Goal: Task Accomplishment & Management: Use online tool/utility

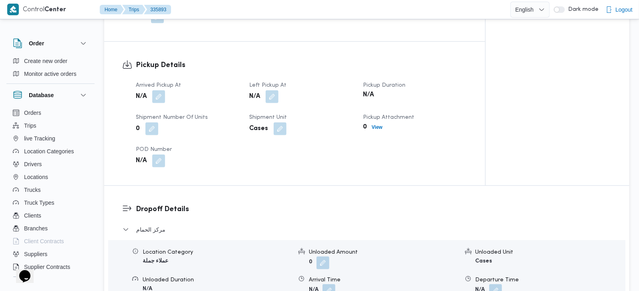
scroll to position [519, 0]
click at [161, 89] on button "button" at bounding box center [158, 95] width 13 height 13
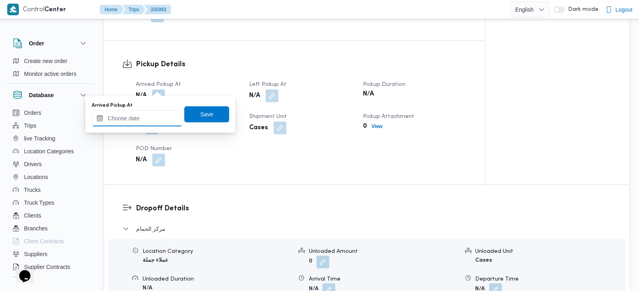
click at [148, 117] on input "Arrived Pickup At" at bounding box center [137, 118] width 91 height 16
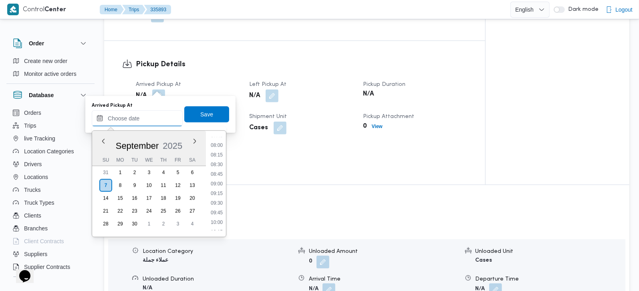
scroll to position [281, 0]
drag, startPoint x: 214, startPoint y: 168, endPoint x: 210, endPoint y: 142, distance: 25.6
click at [214, 168] on li "08:00" at bounding box center [217, 168] width 18 height 8
type input "[DATE] 08:00"
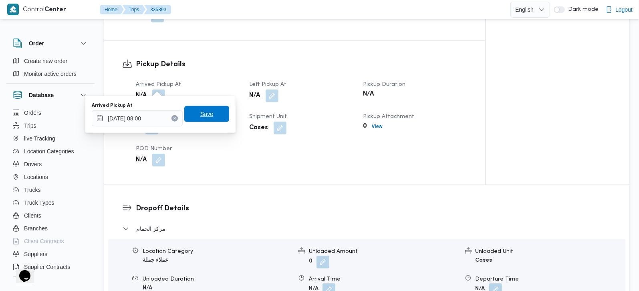
click at [209, 121] on span "Save" at bounding box center [206, 114] width 45 height 16
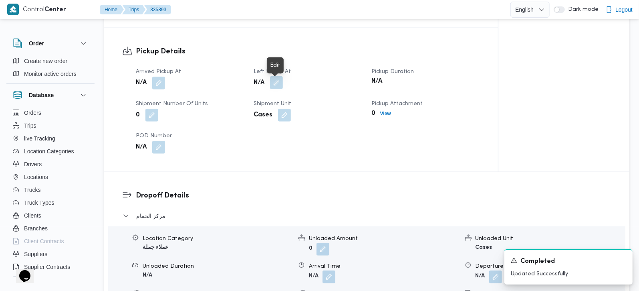
click at [273, 87] on button "button" at bounding box center [276, 82] width 13 height 13
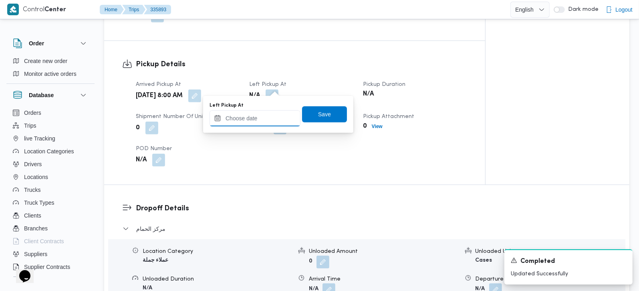
click at [262, 113] on input "Left Pickup At" at bounding box center [255, 118] width 91 height 16
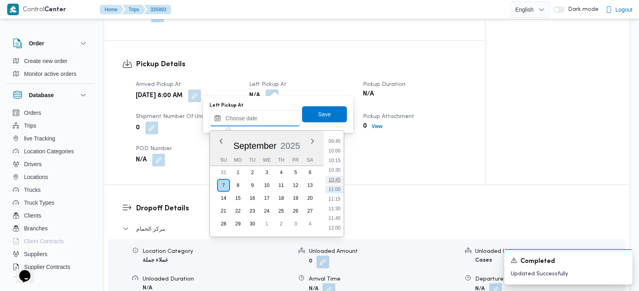
scroll to position [328, 0]
click at [336, 169] on li "09:15" at bounding box center [335, 169] width 18 height 8
type input "[DATE] 09:15"
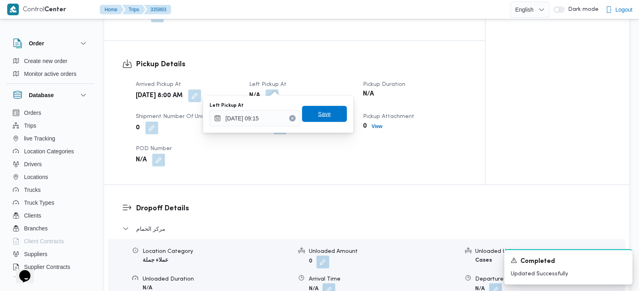
click at [322, 118] on span "Save" at bounding box center [324, 114] width 13 height 10
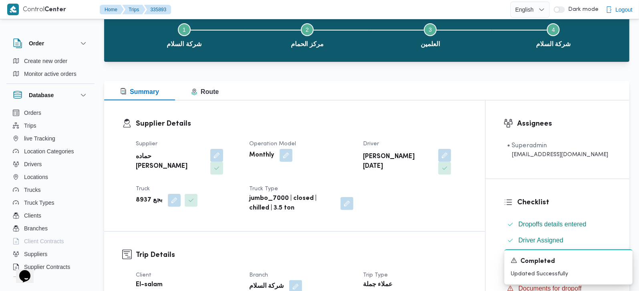
scroll to position [0, 0]
